Goal: Find specific page/section: Find specific page/section

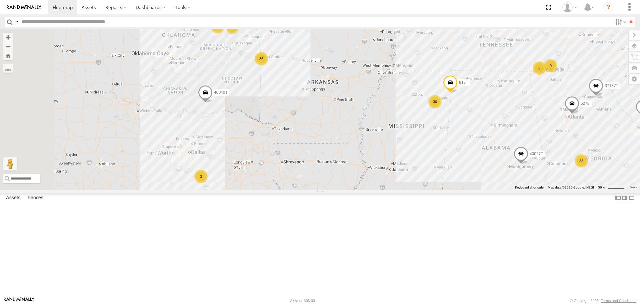
drag, startPoint x: 319, startPoint y: 233, endPoint x: 361, endPoint y: 145, distance: 98.3
click at [361, 145] on div "T3214 40022T 40040T T1806 87121T 40027T 40134T 47117T 5381-Sold 37139T 4539 400…" at bounding box center [320, 109] width 640 height 160
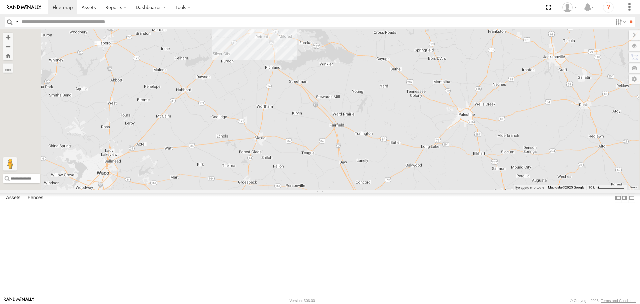
drag, startPoint x: 355, startPoint y: 95, endPoint x: 348, endPoint y: 153, distance: 58.7
click at [349, 153] on div "T3214 40022T 40040T T1806 87121T 40027T 40134T 47117T 5381-Sold 37139T 4539 400…" at bounding box center [320, 109] width 640 height 160
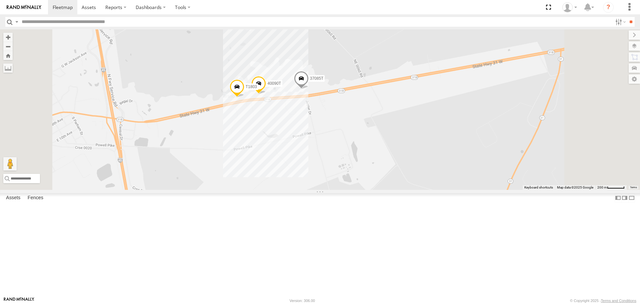
drag, startPoint x: 340, startPoint y: 108, endPoint x: 331, endPoint y: 178, distance: 71.2
click at [331, 178] on div "T3214 40022T 40040T T1806 87121T 40027T 40134T 47117T 5381-Sold 37139T 4539 400…" at bounding box center [320, 109] width 640 height 160
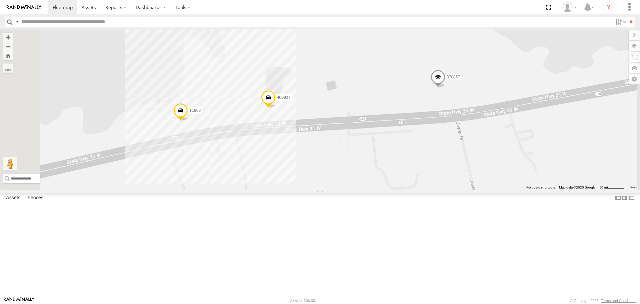
click at [635, 46] on label at bounding box center [633, 45] width 11 height 9
click at [0, 0] on span "Basemaps" at bounding box center [0, 0] width 0 height 0
click at [0, 0] on span "Satellite + Roadmap" at bounding box center [0, 0] width 0 height 0
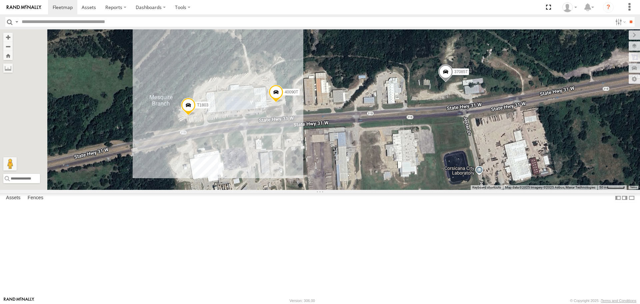
drag, startPoint x: 252, startPoint y: 111, endPoint x: 258, endPoint y: 107, distance: 7.9
click at [258, 107] on div "T3214 40022T 40040T T1806 87121T 40027T 40134T 47117T 5381-Sold 37139T 4539 400…" at bounding box center [320, 109] width 640 height 160
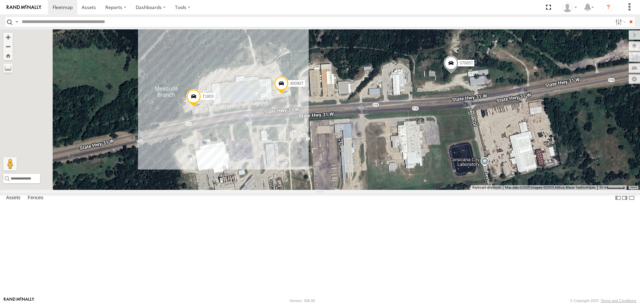
drag, startPoint x: 260, startPoint y: 119, endPoint x: 267, endPoint y: 108, distance: 12.5
click at [267, 108] on div "T3214 40022T 40040T T1806 87121T 40027T 40134T 47117T 5381-Sold 37139T 4539 400…" at bounding box center [320, 109] width 640 height 160
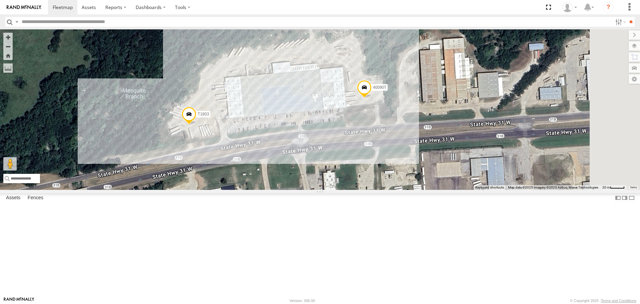
drag, startPoint x: 265, startPoint y: 87, endPoint x: 257, endPoint y: 104, distance: 19.1
click at [257, 104] on div "T3214 40022T 40040T T1806 87121T 40027T 40134T 47117T 5381-Sold 37139T 4539 400…" at bounding box center [320, 109] width 640 height 160
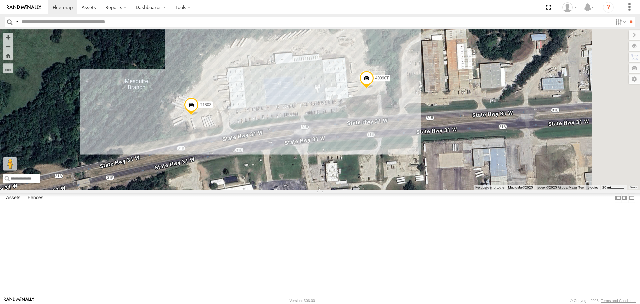
drag, startPoint x: 257, startPoint y: 97, endPoint x: 256, endPoint y: 89, distance: 8.0
click at [258, 89] on div "T3214 40022T 40040T T1806 87121T 40027T 40134T 47117T 5381-Sold 37139T 4539 400…" at bounding box center [320, 109] width 640 height 160
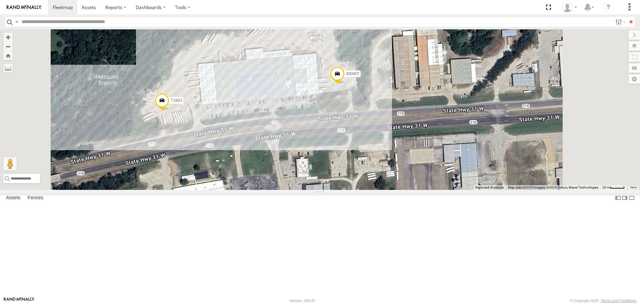
drag, startPoint x: 259, startPoint y: 81, endPoint x: 234, endPoint y: 94, distance: 28.0
click at [234, 94] on div "T3214 40022T 40040T T1806 87121T 40027T 40134T 47117T 5381-Sold 37139T 4539 400…" at bounding box center [320, 109] width 640 height 160
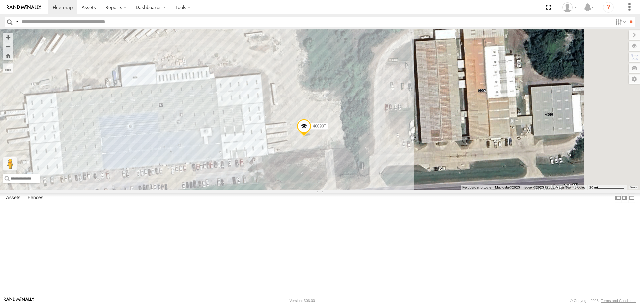
drag, startPoint x: 450, startPoint y: 84, endPoint x: 428, endPoint y: 124, distance: 45.2
click at [428, 124] on div "T3214 40022T 40040T T1806 87121T 40027T 40134T 47117T 5381-Sold 37139T 4539 400…" at bounding box center [320, 109] width 640 height 160
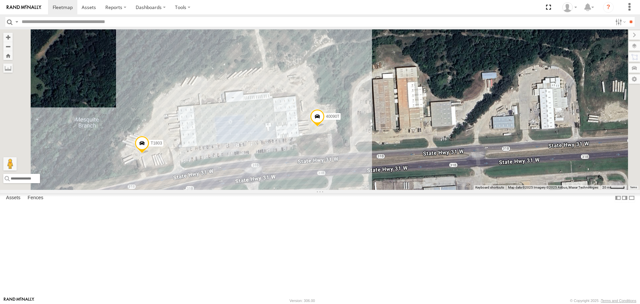
drag, startPoint x: 454, startPoint y: 90, endPoint x: 442, endPoint y: 128, distance: 39.4
click at [442, 128] on div "T3214 40022T 40040T T1806 87121T 40027T 40134T 47117T 5381-Sold 37139T 4539 400…" at bounding box center [320, 109] width 640 height 160
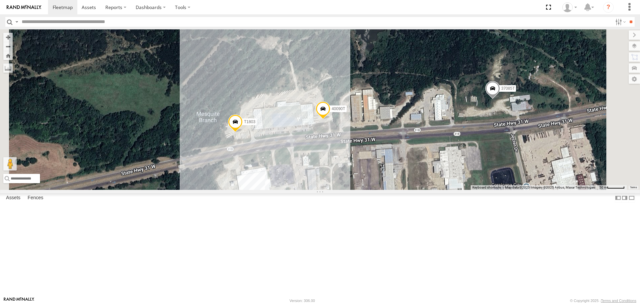
drag, startPoint x: 328, startPoint y: 121, endPoint x: 332, endPoint y: 126, distance: 6.2
click at [332, 126] on div "T3214 40022T 40040T T1806 87121T 40027T 40134T 47117T 5381-Sold 37139T 4539 400…" at bounding box center [320, 109] width 640 height 160
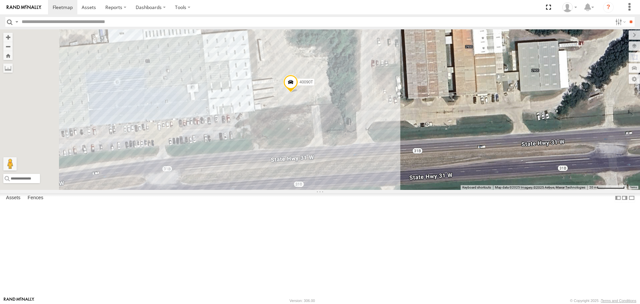
drag, startPoint x: 365, startPoint y: 62, endPoint x: 379, endPoint y: 108, distance: 48.0
click at [379, 108] on div "T3214 40022T 40040T T1806 87121T 40027T 40134T 47117T 5381-Sold 37139T 4539 400…" at bounding box center [320, 109] width 640 height 160
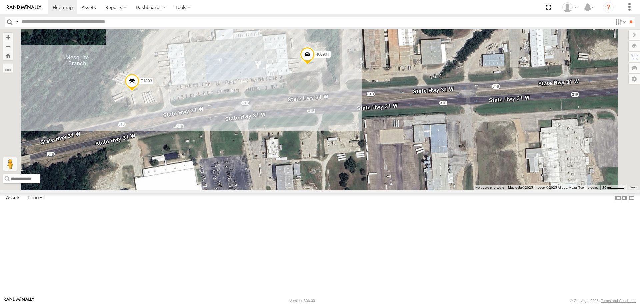
drag, startPoint x: 224, startPoint y: 55, endPoint x: 239, endPoint y: 65, distance: 18.1
click at [239, 65] on div "T3214 40022T 40040T T1806 87121T 40027T 40134T 47117T 5381-Sold 37139T 4539 400…" at bounding box center [320, 109] width 640 height 160
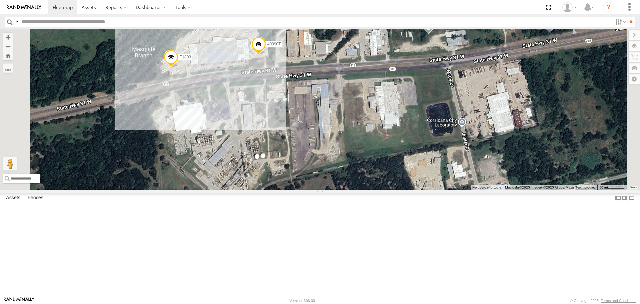
drag, startPoint x: 221, startPoint y: 66, endPoint x: 244, endPoint y: 74, distance: 23.7
click at [244, 74] on div "T3214 40022T 40040T T1806 87121T 40027T 40134T 47117T 5381-Sold 37139T 4539 400…" at bounding box center [320, 109] width 640 height 160
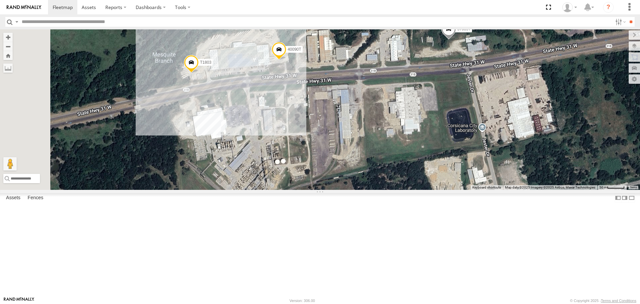
drag, startPoint x: 241, startPoint y: 76, endPoint x: 268, endPoint y: 81, distance: 27.6
click at [268, 81] on div "T3214 40022T 40040T T1806 87121T 40027T 40134T 47117T 5381-Sold 37139T 4539 400…" at bounding box center [320, 109] width 640 height 160
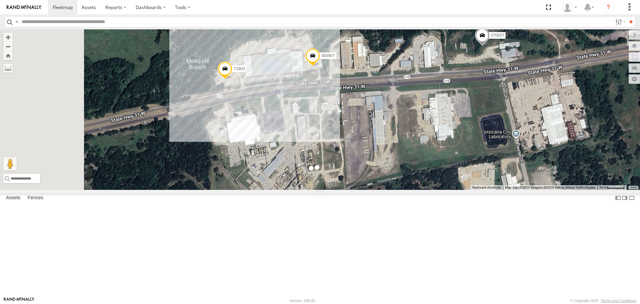
drag, startPoint x: 221, startPoint y: 95, endPoint x: 264, endPoint y: 102, distance: 43.5
click at [264, 102] on div "T3214 40022T 40040T T1806 87121T 40027T 40134T 47117T 5381-Sold 37139T 4539 400…" at bounding box center [320, 109] width 640 height 160
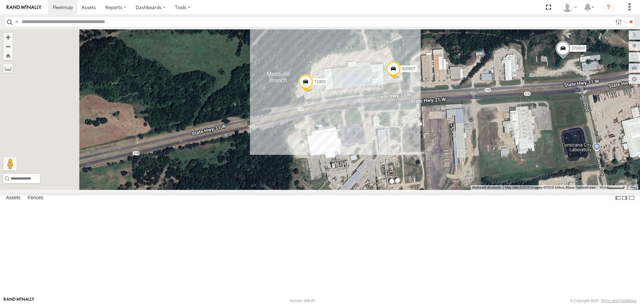
drag, startPoint x: 219, startPoint y: 99, endPoint x: 280, endPoint y: 109, distance: 61.8
click at [280, 109] on div "T3214 40022T 40040T T1806 87121T 40027T 40134T 47117T 5381-Sold 37139T 4539 400…" at bounding box center [320, 109] width 640 height 160
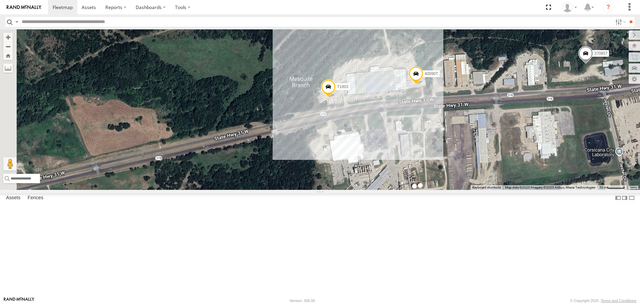
drag, startPoint x: 233, startPoint y: 110, endPoint x: 280, endPoint y: 118, distance: 47.6
click at [280, 118] on div "T3214 40022T 40040T T1806 87121T 40027T 40134T 47117T 5381-Sold 37139T 4539 400…" at bounding box center [320, 109] width 640 height 160
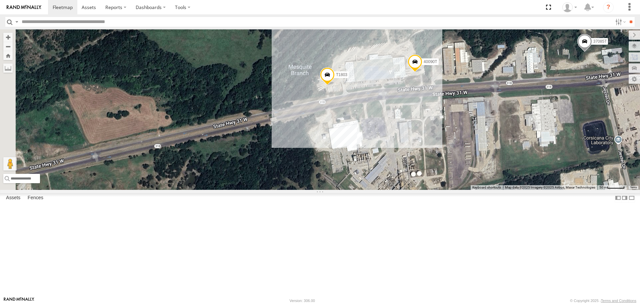
drag, startPoint x: 361, startPoint y: 148, endPoint x: 246, endPoint y: 111, distance: 121.5
click at [246, 111] on div "T3214 40022T 40040T T1806 87121T 40027T 40134T 47117T 5381-Sold 37139T 4539 400…" at bounding box center [320, 109] width 640 height 160
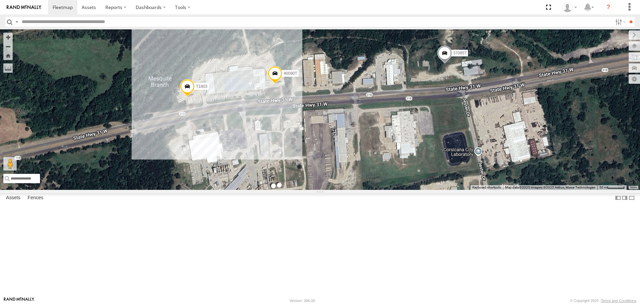
drag, startPoint x: 243, startPoint y: 65, endPoint x: 250, endPoint y: 126, distance: 61.0
click at [250, 126] on div "T3214 40022T 40040T T1806 87121T 40027T 40134T 47117T 5381-Sold 37139T 4539 400…" at bounding box center [320, 109] width 640 height 160
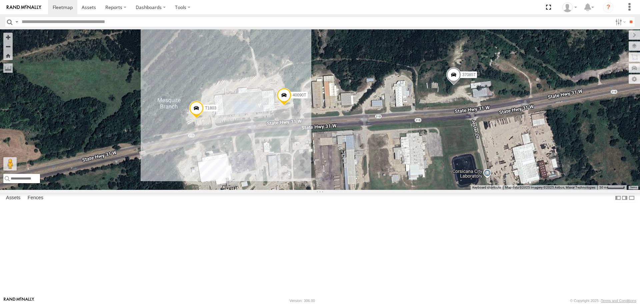
drag, startPoint x: 254, startPoint y: 105, endPoint x: 277, endPoint y: 123, distance: 29.4
click at [277, 123] on div "T3214 40022T 40040T T1806 87121T 40027T 40134T 47117T 5381-Sold 37139T 4539 400…" at bounding box center [320, 109] width 640 height 160
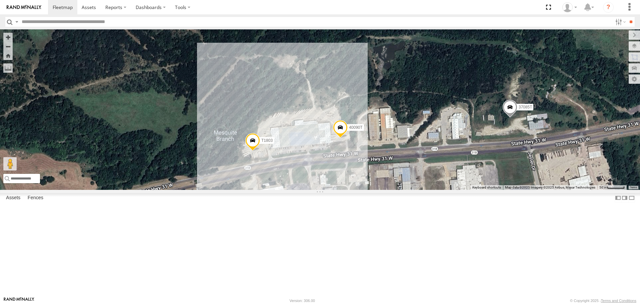
drag, startPoint x: 250, startPoint y: 109, endPoint x: 289, endPoint y: 124, distance: 41.6
click at [289, 124] on div "T3214 40022T 40040T T1806 87121T 40027T 40134T 47117T 5381-Sold 37139T 4539 400…" at bounding box center [320, 109] width 640 height 160
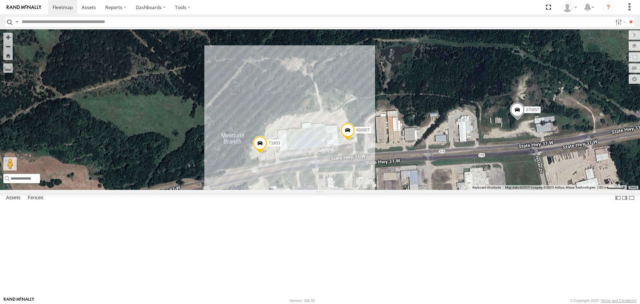
drag, startPoint x: 211, startPoint y: 104, endPoint x: 255, endPoint y: 117, distance: 45.5
click at [255, 117] on div "T3214 40022T 40040T T1806 87121T 40027T 40134T 47117T 5381-Sold 37139T 4539 400…" at bounding box center [320, 109] width 640 height 160
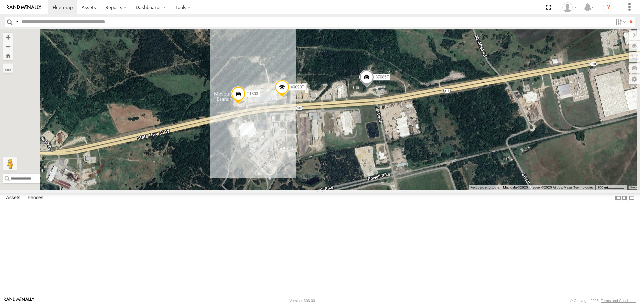
drag, startPoint x: 253, startPoint y: 157, endPoint x: 258, endPoint y: 133, distance: 24.8
click at [258, 133] on div "T3214 40022T 40040T T1806 87121T 40027T 40134T 47117T 5381-Sold 37139T 4539 400…" at bounding box center [320, 109] width 640 height 160
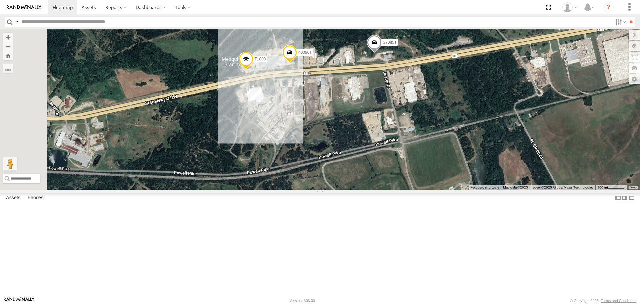
click at [279, 176] on div "T3214 40022T 40040T T1806 87121T 40027T 40134T 47117T 5381-Sold 37139T 4539 400…" at bounding box center [320, 109] width 640 height 160
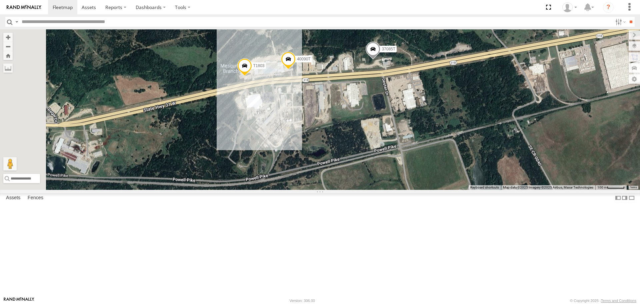
drag, startPoint x: 256, startPoint y: 107, endPoint x: 253, endPoint y: 121, distance: 14.2
click at [253, 121] on div "T3214 40022T 40040T T1806 87121T 40027T 40134T 47117T 5381-Sold 37139T 4539 400…" at bounding box center [320, 109] width 640 height 160
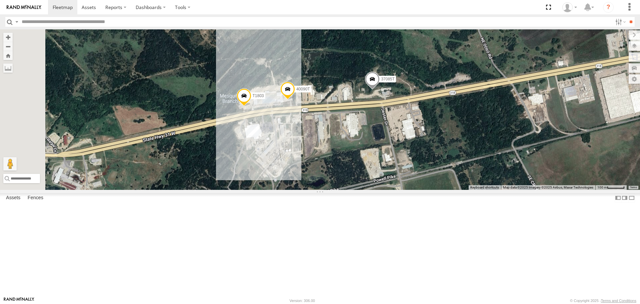
drag, startPoint x: 236, startPoint y: 99, endPoint x: 232, endPoint y: 93, distance: 6.9
click at [232, 93] on div "T3214 40022T 40040T T1806 87121T 40027T 40134T 47117T 5381-Sold 37139T 4539 400…" at bounding box center [320, 109] width 640 height 160
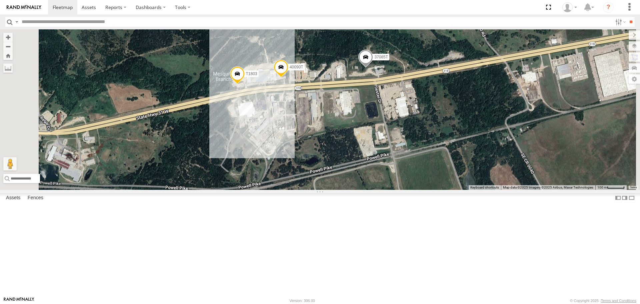
drag, startPoint x: 252, startPoint y: 145, endPoint x: 251, endPoint y: 137, distance: 8.1
click at [251, 137] on div "T3214 40022T 40040T T1806 87121T 40027T 40134T 47117T 5381-Sold 37139T 4539 400…" at bounding box center [320, 109] width 640 height 160
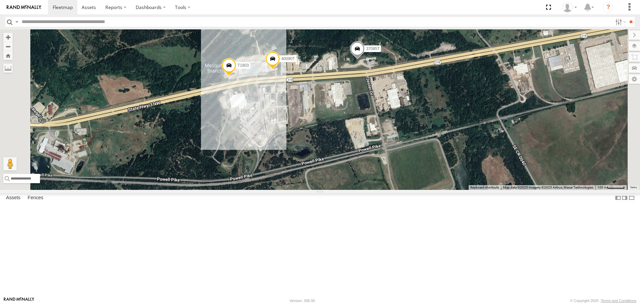
drag, startPoint x: 402, startPoint y: 91, endPoint x: 393, endPoint y: 88, distance: 9.5
click at [393, 88] on div "T3214 40022T 40040T T1806 87121T 40027T 40134T 47117T 5381-Sold 37139T 4539 400…" at bounding box center [320, 109] width 640 height 160
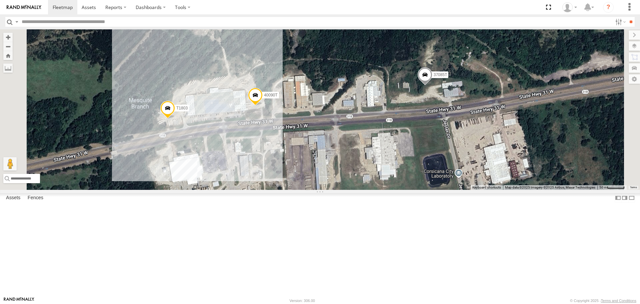
drag, startPoint x: 359, startPoint y: 64, endPoint x: 354, endPoint y: 95, distance: 31.3
click at [361, 90] on div "T3214 40022T 40040T T1806 87121T 40027T 40134T 47117T 5381-Sold 37139T 4539 400…" at bounding box center [320, 109] width 640 height 160
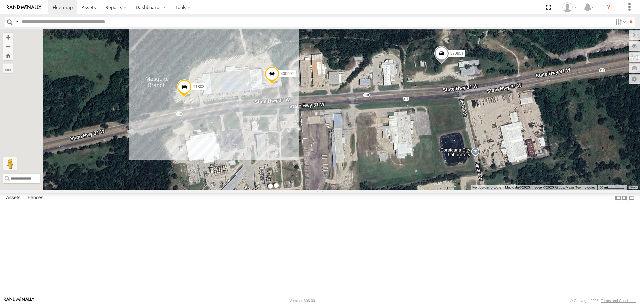
drag, startPoint x: 232, startPoint y: 101, endPoint x: 245, endPoint y: 95, distance: 14.9
click at [245, 95] on div "T3214 40022T 40040T T1806 87121T 40027T 40134T 47117T 5381-Sold 37139T 4539 400…" at bounding box center [320, 109] width 640 height 160
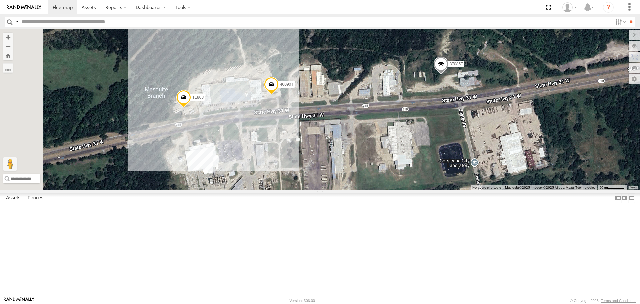
drag, startPoint x: 366, startPoint y: 77, endPoint x: 365, endPoint y: 89, distance: 12.3
click at [365, 89] on div "T3214 40022T 40040T T1806 87121T 40027T 40134T 47117T 5381-Sold 37139T 4539 400…" at bounding box center [320, 109] width 640 height 160
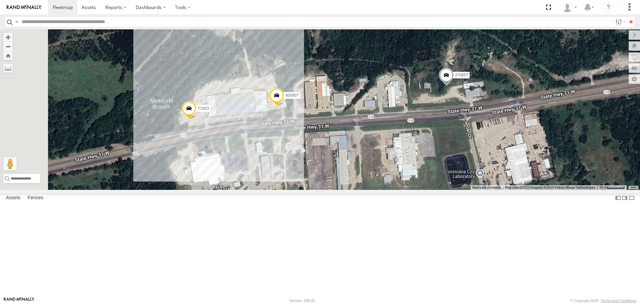
drag, startPoint x: 263, startPoint y: 93, endPoint x: 269, endPoint y: 104, distance: 12.7
click at [269, 104] on div "T3214 40022T 40040T T1806 87121T 40027T 40134T 47117T 5381-Sold 37139T 4539 400…" at bounding box center [320, 109] width 640 height 160
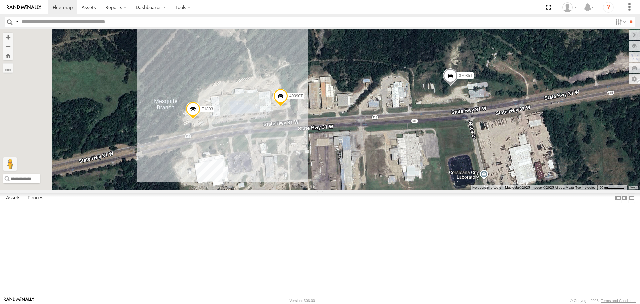
drag, startPoint x: 278, startPoint y: 102, endPoint x: 282, endPoint y: 102, distance: 4.0
click at [282, 102] on div "T3214 40022T 40040T T1806 87121T 40027T 40134T 47117T 5381-Sold 37139T 4539 400…" at bounding box center [320, 109] width 640 height 160
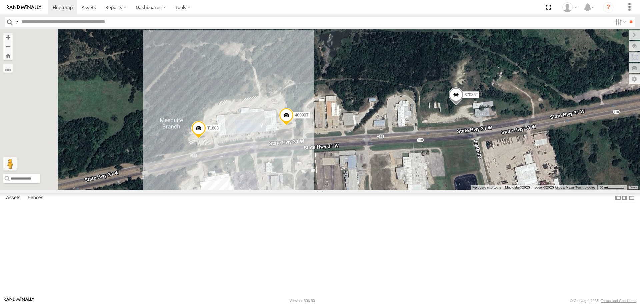
drag, startPoint x: 372, startPoint y: 84, endPoint x: 378, endPoint y: 104, distance: 21.3
click at [378, 104] on div "T3214 40022T 40040T T1806 87121T 40027T 40134T 47117T 5381-Sold 37139T 4539 400…" at bounding box center [320, 109] width 640 height 160
click at [289, 123] on div "T3214 40022T 40040T T1806 87121T 40027T 40134T 47117T 5381-Sold 37139T 4539 400…" at bounding box center [320, 109] width 640 height 160
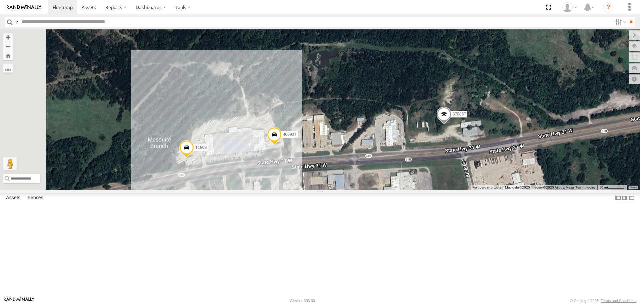
drag, startPoint x: 340, startPoint y: 80, endPoint x: 334, endPoint y: 90, distance: 11.4
click at [334, 90] on div "T3214 40022T 40040T T1806 87121T 40027T 40134T 47117T 5381-Sold 37139T 4539 400…" at bounding box center [320, 109] width 640 height 160
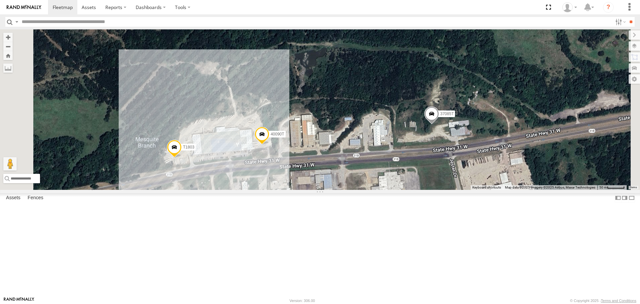
drag, startPoint x: 289, startPoint y: 149, endPoint x: 279, endPoint y: 135, distance: 17.5
click at [279, 136] on div "T3214 40022T 40040T T1806 87121T 40027T 40134T 47117T 5381-Sold 37139T 4539 400…" at bounding box center [320, 109] width 640 height 160
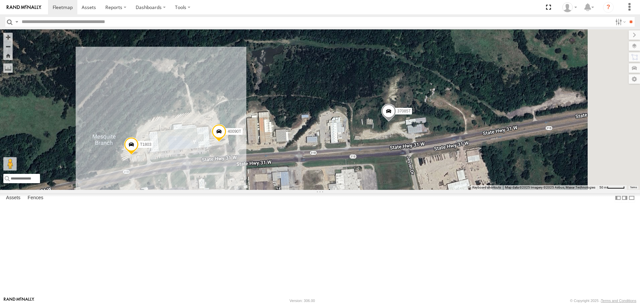
drag, startPoint x: 483, startPoint y: 128, endPoint x: 443, endPoint y: 132, distance: 40.2
click at [443, 132] on div "T3214 40022T 40040T T1806 87121T 40027T 40134T 47117T 5381-Sold 37139T 4539 400…" at bounding box center [320, 109] width 640 height 160
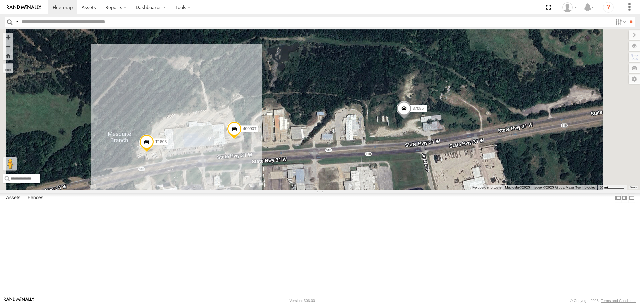
drag, startPoint x: 398, startPoint y: 132, endPoint x: 416, endPoint y: 129, distance: 18.5
click at [416, 129] on div "T3214 40022T 40040T T1806 87121T 40027T 40134T 47117T 5381-Sold 37139T 4539 400…" at bounding box center [320, 109] width 640 height 160
click at [0, 0] on span "Roadmap" at bounding box center [0, 0] width 0 height 0
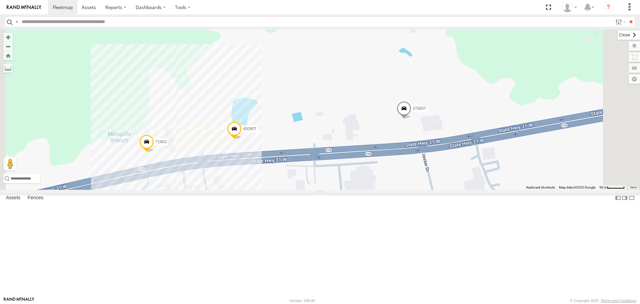
click at [617, 36] on label at bounding box center [628, 34] width 22 height 9
